Goal: Task Accomplishment & Management: Manage account settings

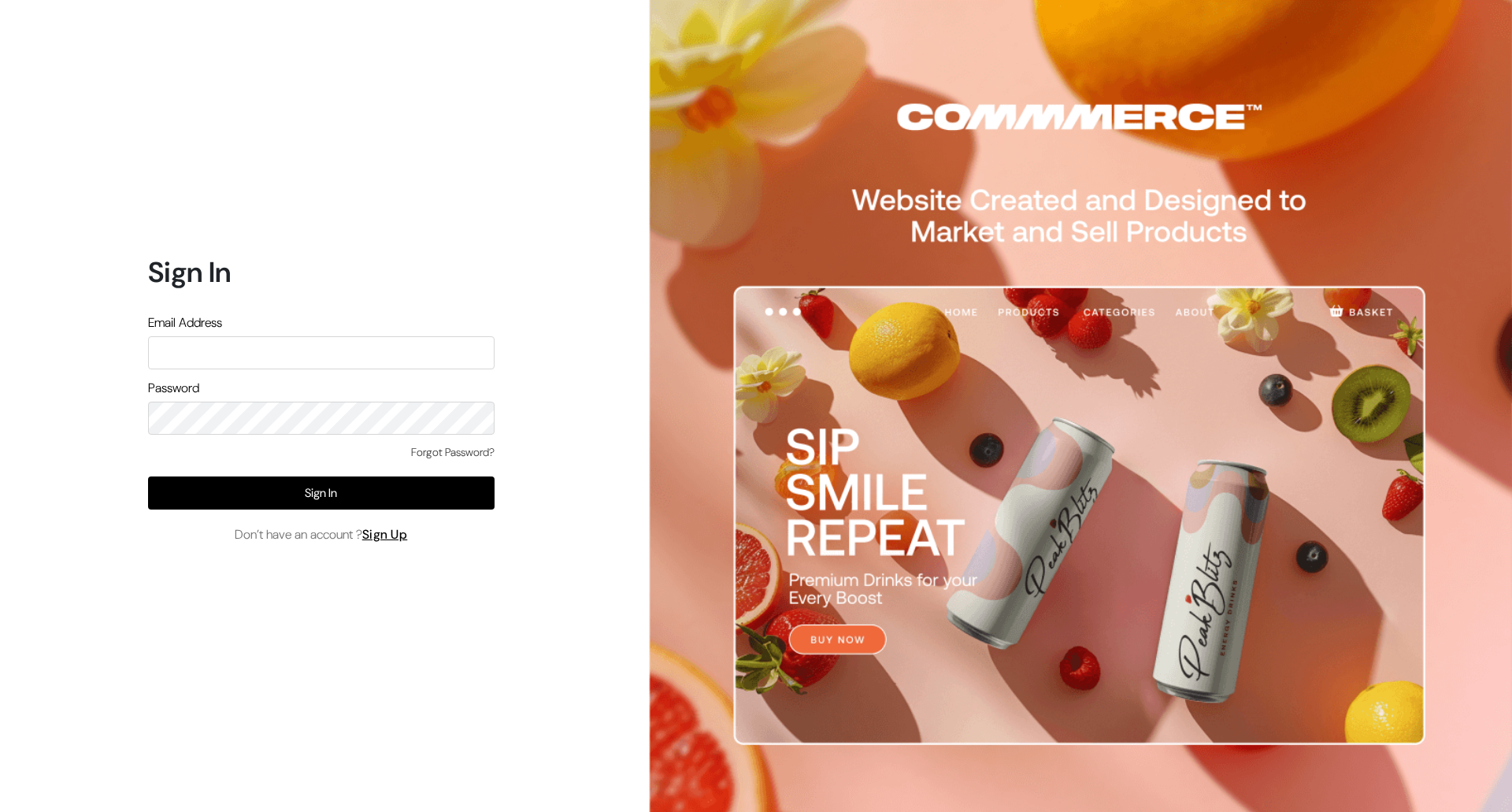
click at [587, 605] on div "Sign In Email Address Password Forgot Password? Sign In Don’t have an account ?…" at bounding box center [314, 406] width 629 height 812
click at [331, 359] on input "text" at bounding box center [321, 353] width 346 height 33
type input "[PERSON_NAME][EMAIL_ADDRESS][DOMAIN_NAME]"
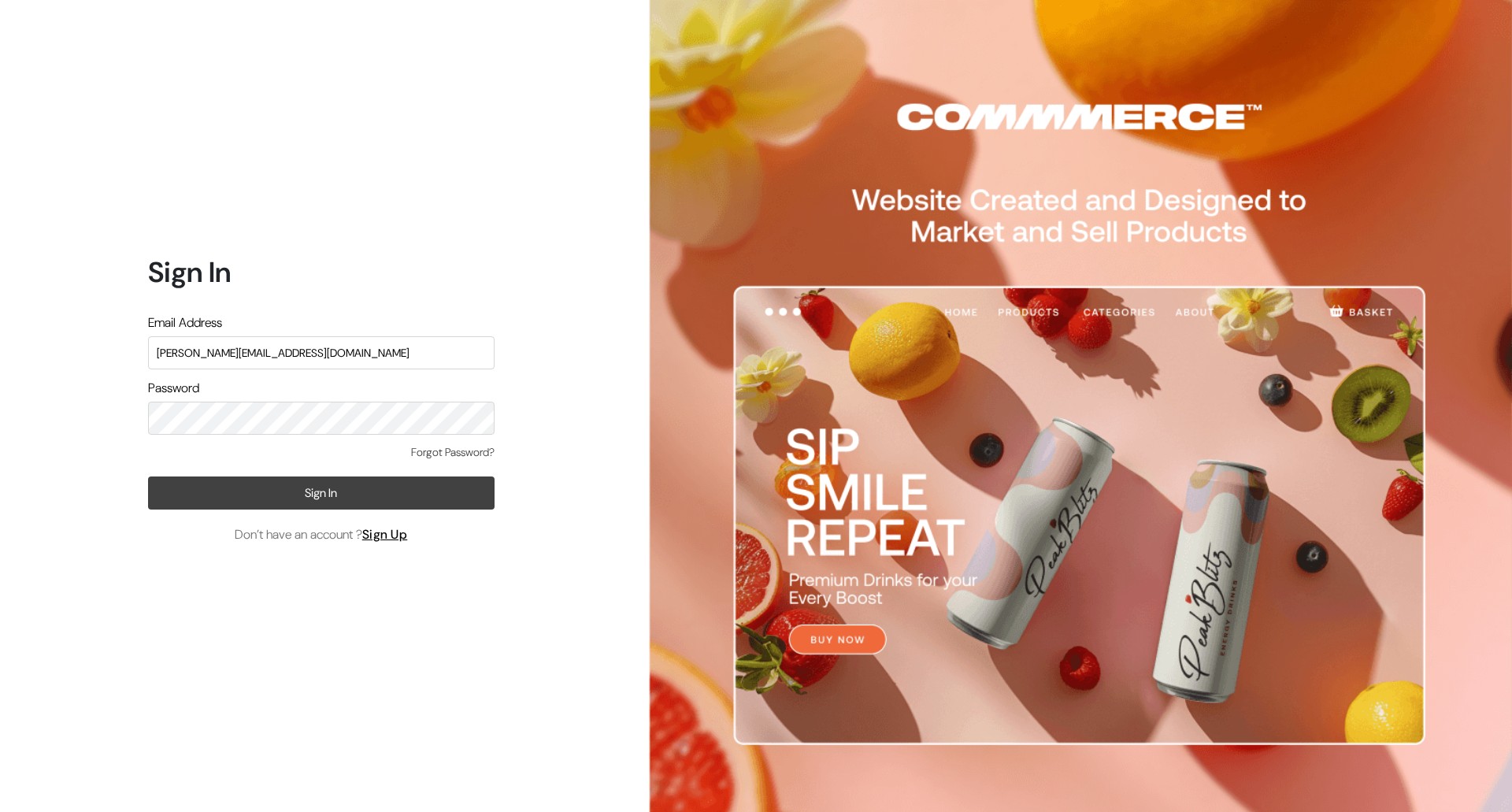
click at [297, 493] on button "Sign In" at bounding box center [321, 493] width 346 height 33
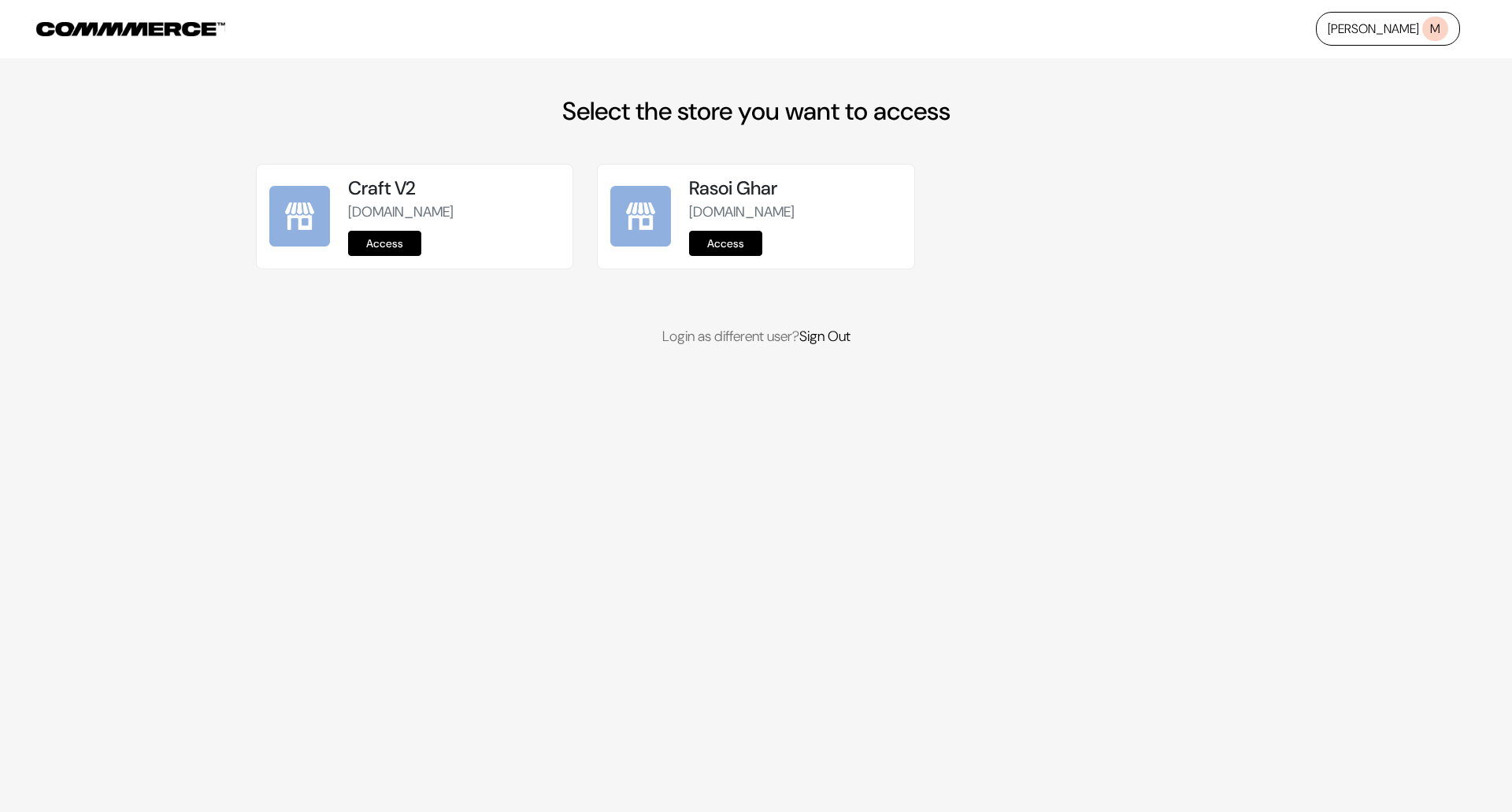
click at [730, 244] on link "Access" at bounding box center [724, 244] width 73 height 25
